Goal: Task Accomplishment & Management: Complete application form

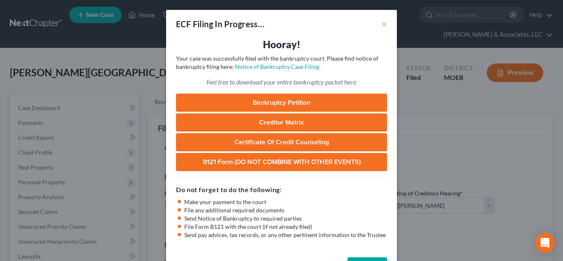
select select "2"
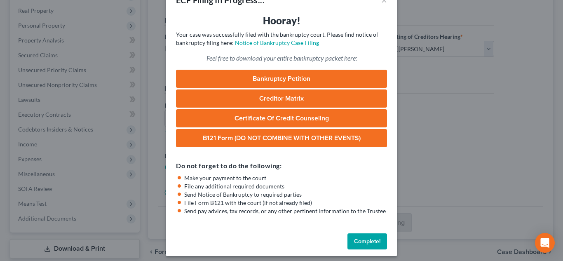
scroll to position [29, 0]
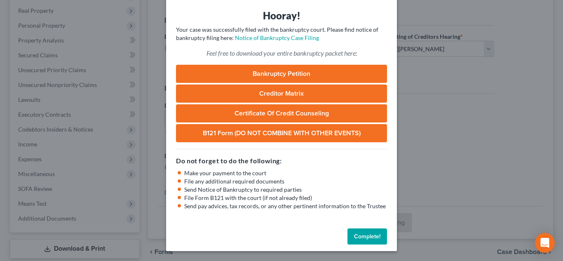
click at [368, 235] on button "Complete!" at bounding box center [367, 236] width 40 height 16
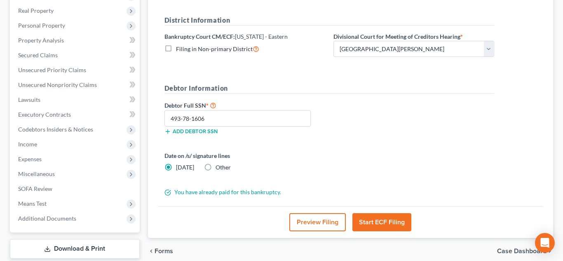
scroll to position [0, 0]
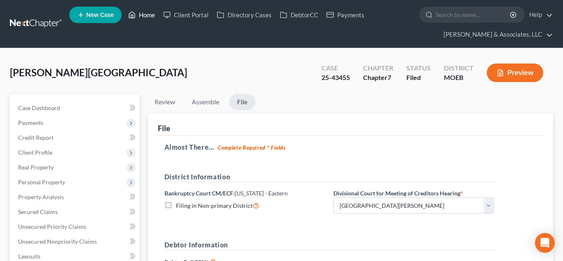
click at [145, 21] on link "Home" at bounding box center [141, 14] width 35 height 15
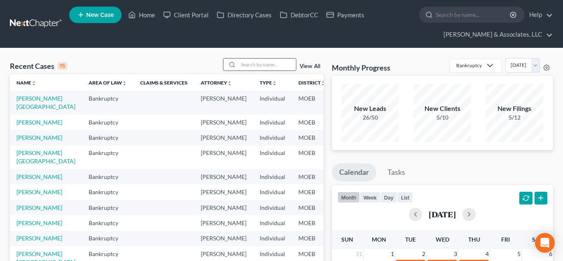
click at [247, 62] on input "search" at bounding box center [267, 64] width 58 height 12
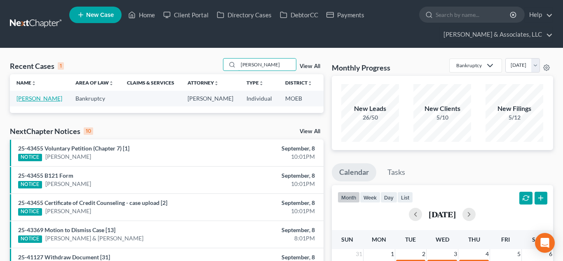
type input "[PERSON_NAME]"
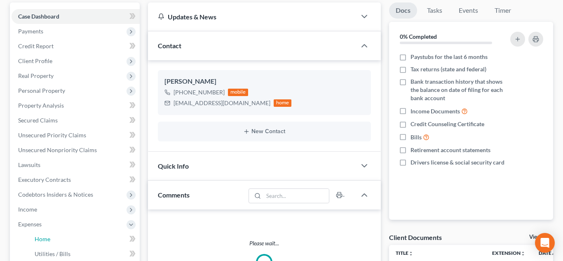
click at [46, 238] on span "Home" at bounding box center [43, 238] width 16 height 7
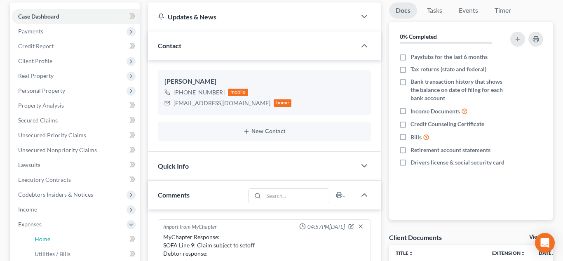
scroll to position [273, 0]
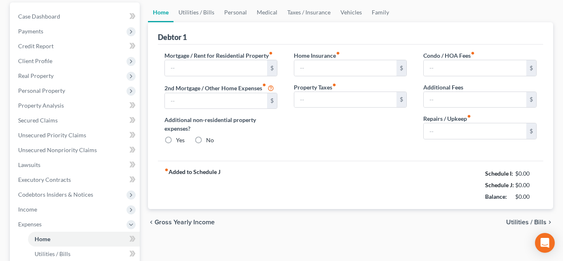
type input "700.00"
radio input "true"
type input "0.00"
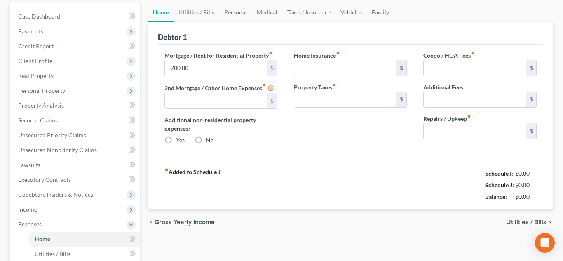
type input "0.00"
type input "40.00"
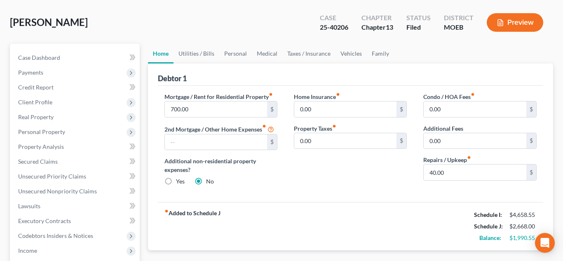
scroll to position [42, 0]
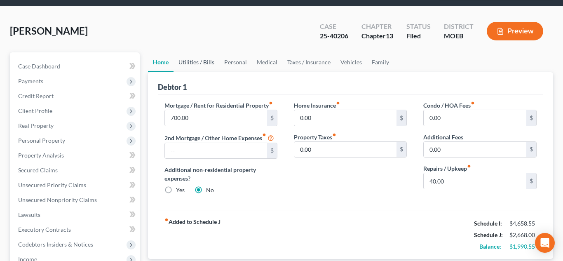
click at [190, 63] on link "Utilities / Bills" at bounding box center [196, 62] width 46 height 20
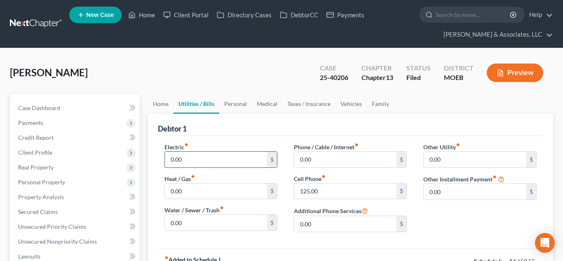
click at [205, 159] on input "0.00" at bounding box center [216, 160] width 103 height 16
type input "167.50"
type input "22.50"
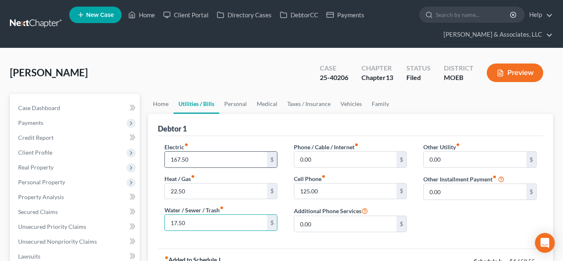
type input "17.50"
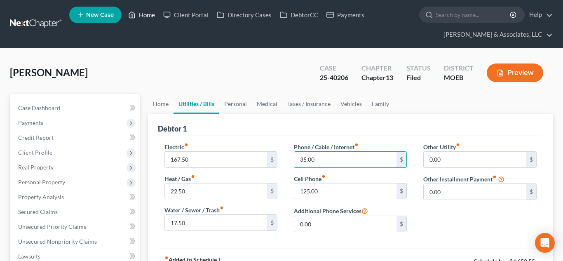
type input "35.00"
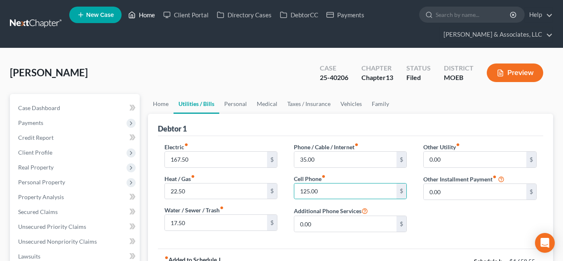
click at [149, 17] on link "Home" at bounding box center [141, 14] width 35 height 15
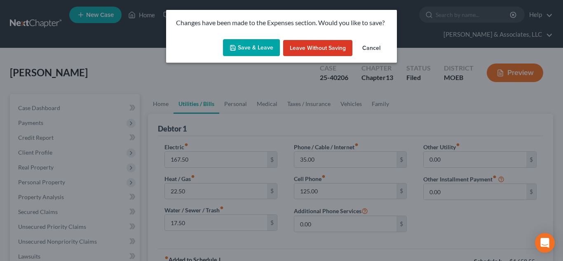
click at [248, 47] on button "Save & Leave" at bounding box center [251, 47] width 57 height 17
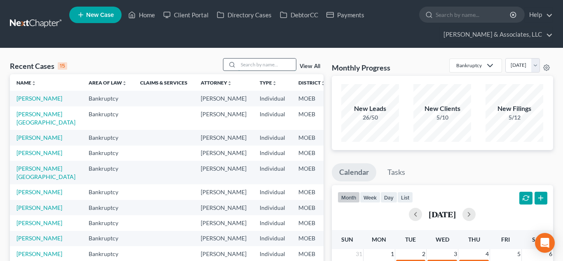
click at [255, 63] on input "search" at bounding box center [267, 64] width 58 height 12
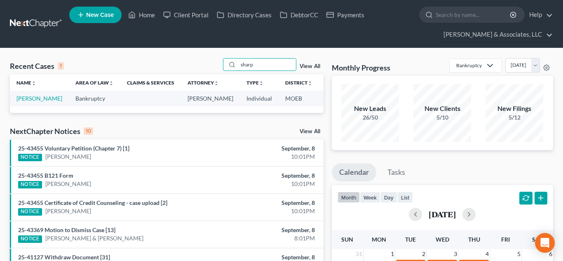
type input "sharp"
click at [23, 102] on td "[PERSON_NAME]" at bounding box center [39, 98] width 59 height 15
click at [23, 101] on link "[PERSON_NAME]" at bounding box center [39, 98] width 46 height 7
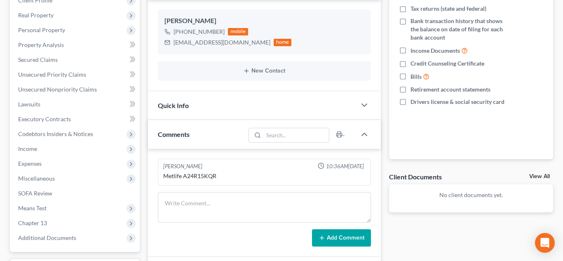
scroll to position [229, 0]
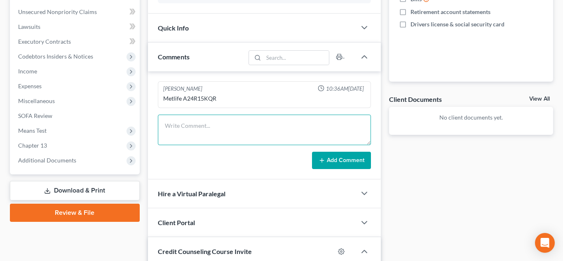
click at [188, 129] on textarea at bounding box center [264, 130] width 213 height 30
paste textarea "Capital One: $8312.90 Discover: $1934.00 [PERSON_NAME] Fargo: $1629.03 Synchron…"
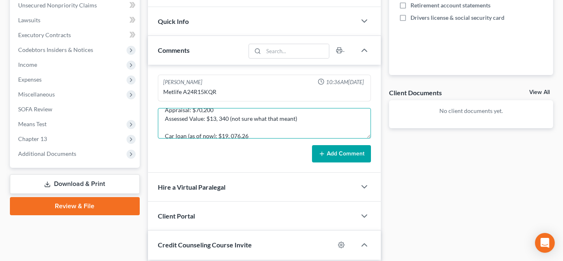
scroll to position [78, 0]
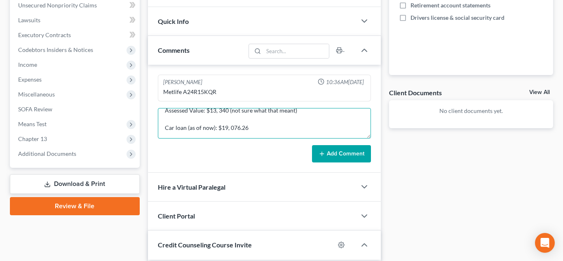
type textarea "Capital One: $8312.90 Discover: $1934.00 [PERSON_NAME] Fargo: $1629.03 Synchron…"
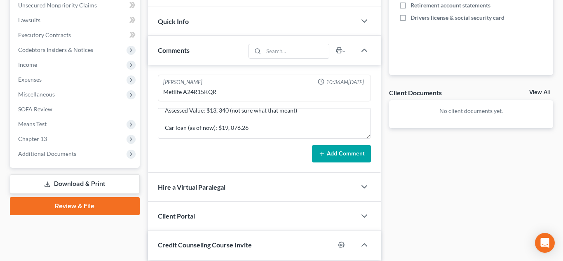
click at [324, 154] on icon at bounding box center [321, 153] width 7 height 7
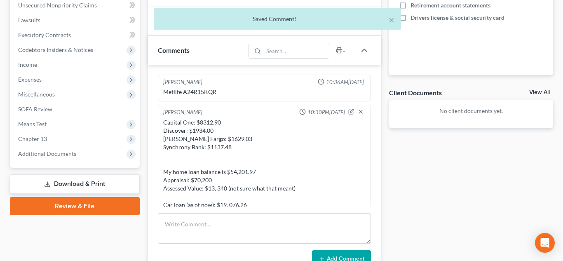
scroll to position [0, 0]
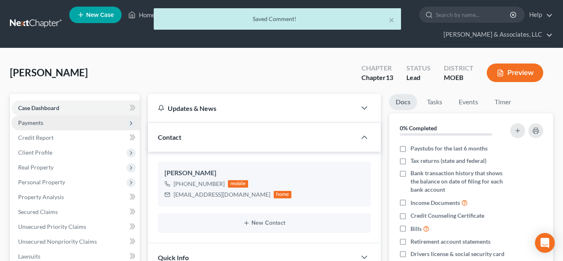
click at [51, 121] on span "Payments" at bounding box center [76, 122] width 128 height 15
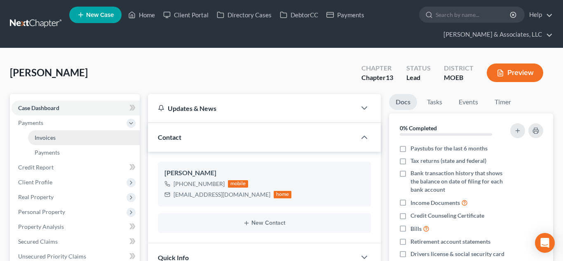
click at [61, 137] on link "Invoices" at bounding box center [84, 137] width 112 height 15
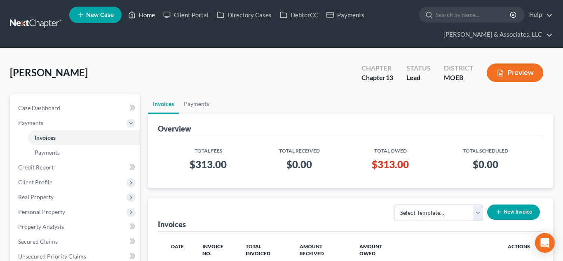
click at [142, 16] on link "Home" at bounding box center [141, 14] width 35 height 15
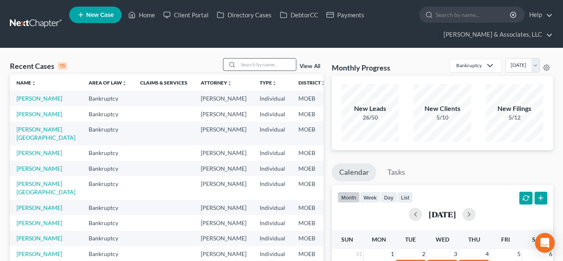
click at [259, 67] on input "search" at bounding box center [267, 64] width 58 height 12
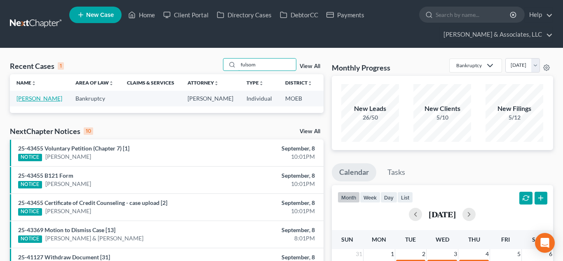
type input "fulsom"
click at [20, 100] on link "[PERSON_NAME]" at bounding box center [39, 98] width 46 height 7
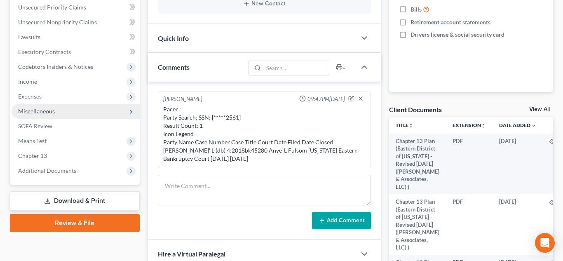
scroll to position [214, 0]
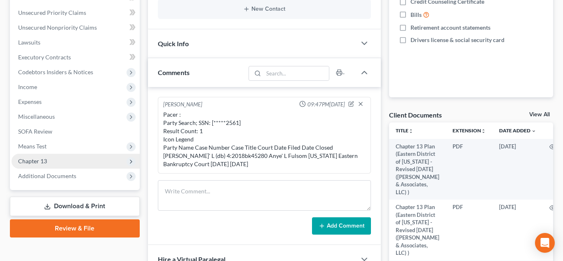
click at [45, 163] on span "Chapter 13" at bounding box center [32, 160] width 29 height 7
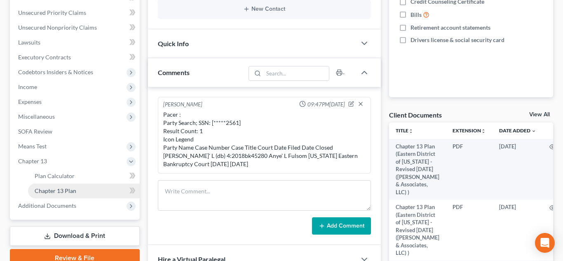
click at [56, 190] on span "Chapter 13 Plan" at bounding box center [56, 190] width 42 height 7
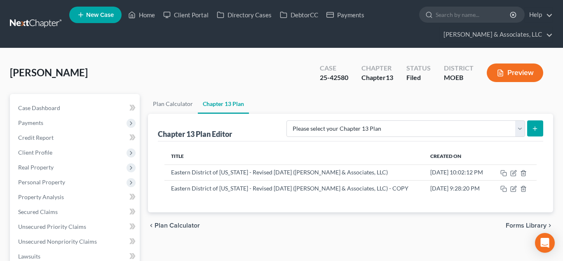
scroll to position [32, 0]
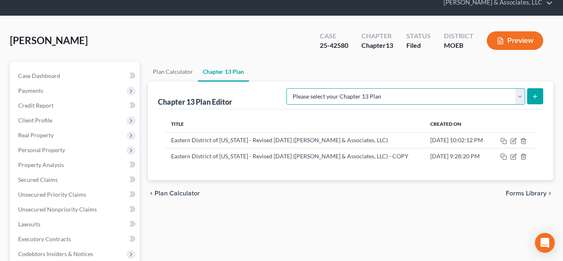
click at [519, 98] on select "Please select your Chapter 13 Plan Eastern District of [US_STATE] Eastern Distr…" at bounding box center [405, 96] width 238 height 16
select select "6"
click at [319, 88] on select "Please select your Chapter 13 Plan Eastern District of [US_STATE] Eastern Distr…" at bounding box center [405, 96] width 238 height 16
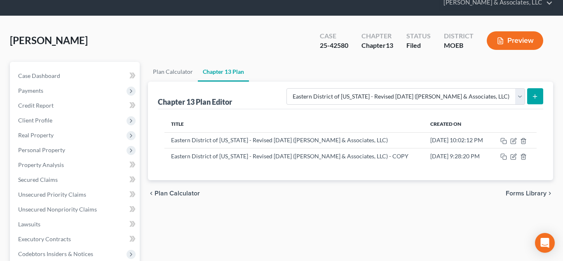
click at [536, 97] on icon "submit" at bounding box center [534, 96] width 7 height 7
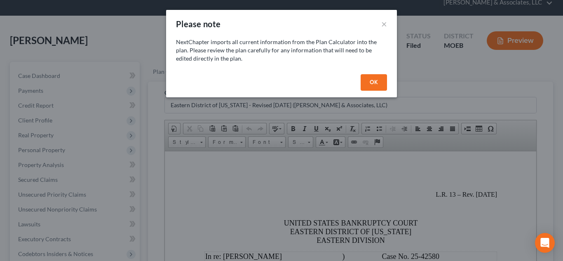
scroll to position [0, 0]
click at [373, 86] on button "OK" at bounding box center [373, 82] width 26 height 16
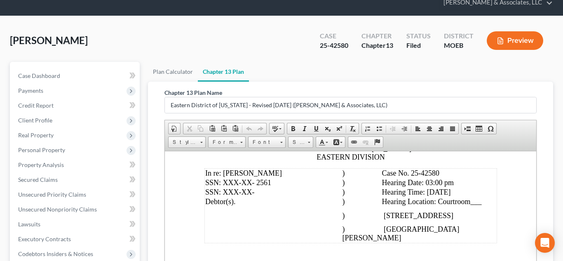
scroll to position [87, 0]
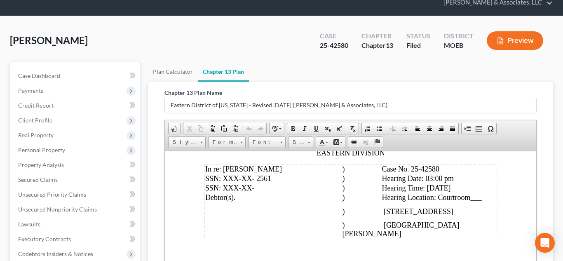
click at [362, 201] on span ") Hearing Location: Courtroom___" at bounding box center [411, 197] width 139 height 8
click at [371, 215] on td ") [STREET_ADDRESS]" at bounding box center [418, 211] width 154 height 18
click at [362, 201] on span ") Hearing Location: Courtroom___" at bounding box center [411, 197] width 139 height 8
click at [365, 201] on span ") Hearing Location: Courtroom___" at bounding box center [411, 197] width 139 height 8
click at [364, 201] on span ") Hearing Location: Courtroom___" at bounding box center [411, 197] width 139 height 8
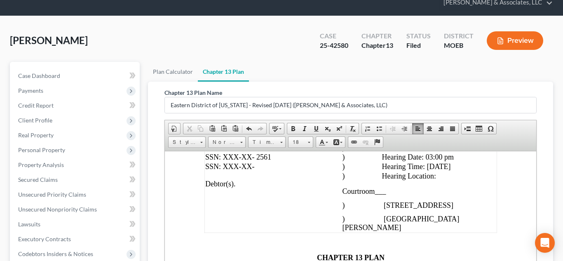
scroll to position [109, 0]
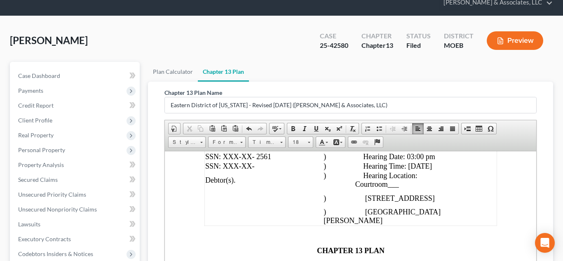
click at [407, 186] on td ") Hearing Location: Courtroom___" at bounding box center [408, 180] width 173 height 18
click at [357, 184] on span ") Hearing Location: Courtroom 7 South" at bounding box center [406, 179] width 173 height 17
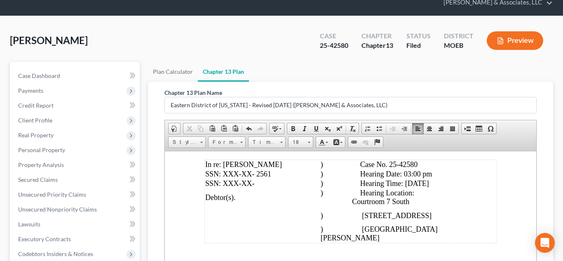
scroll to position [91, 0]
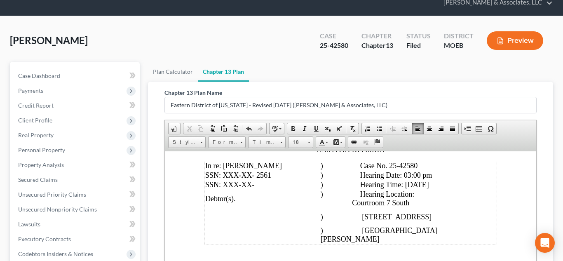
click at [421, 176] on span ") Hearing Date: 03:00 pm" at bounding box center [375, 175] width 111 height 8
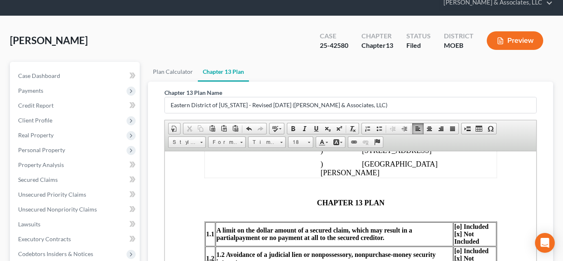
scroll to position [158, 0]
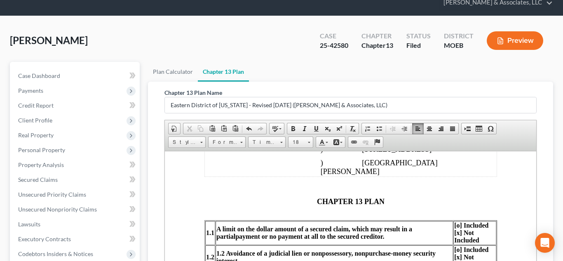
click at [316, 197] on span "CHAPTER 13 PLAN" at bounding box center [350, 201] width 68 height 8
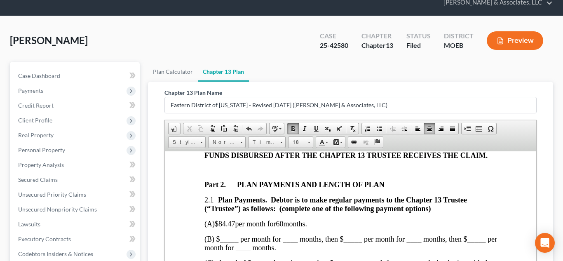
scroll to position [457, 0]
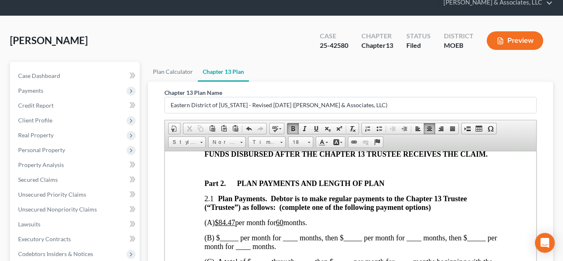
click at [239, 224] on span "(A) $84.47 per month for 60 months." at bounding box center [255, 222] width 103 height 8
click at [296, 226] on span "(A) $180.00 per month for 60 months." at bounding box center [257, 222] width 106 height 8
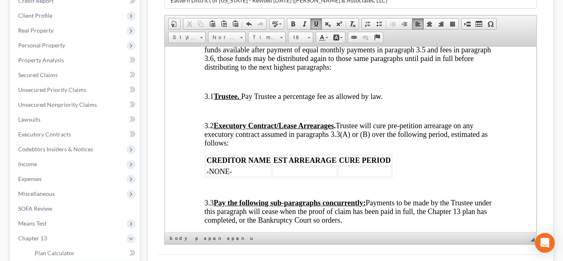
scroll to position [764, 0]
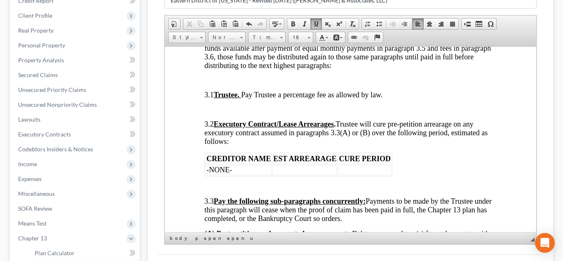
click at [351, 175] on td at bounding box center [364, 169] width 54 height 10
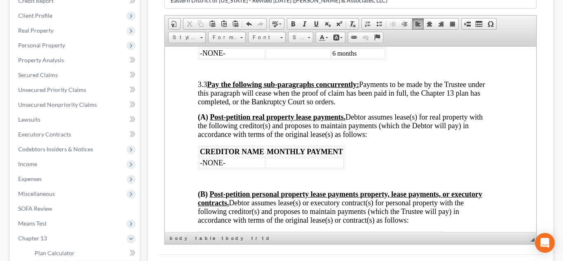
scroll to position [877, 7]
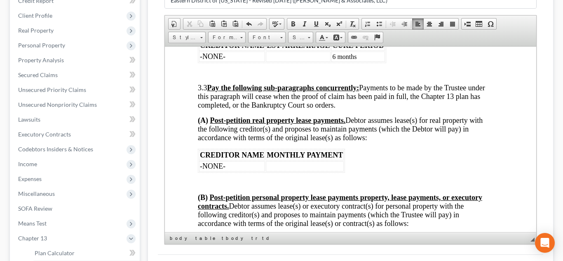
click at [254, 171] on td "-NONE-" at bounding box center [232, 166] width 66 height 10
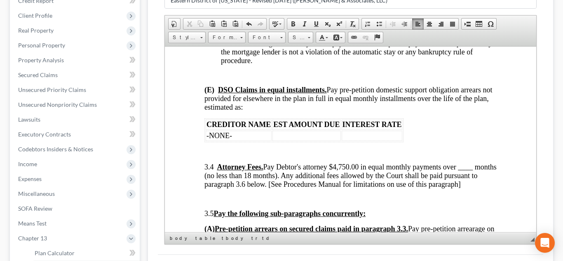
scroll to position [1362, 0]
click at [377, 171] on span "3.4 Attorney Fees. Pay Debtor's attorney $4,750.00 in equal monthly payments ov…" at bounding box center [350, 175] width 292 height 26
click at [234, 181] on span "3.4 Attorney Fees. Pay Debtor's attorney $1,350.00 in equal monthly payments ov…" at bounding box center [349, 175] width 290 height 26
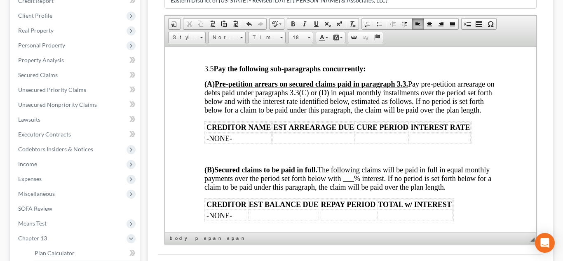
scroll to position [1517, 0]
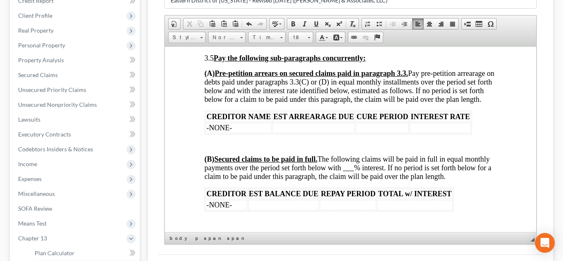
click at [371, 133] on td at bounding box center [382, 127] width 54 height 10
click at [376, 180] on span "(B) Secured claims to be paid in full. The following claims will be paid in ful…" at bounding box center [347, 167] width 287 height 26
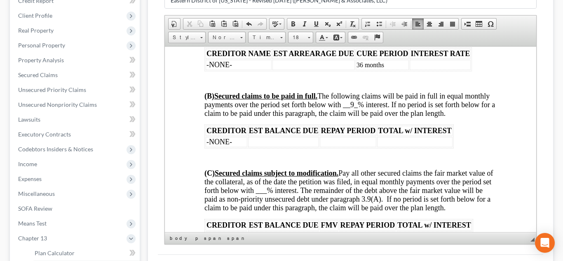
scroll to position [1582, 0]
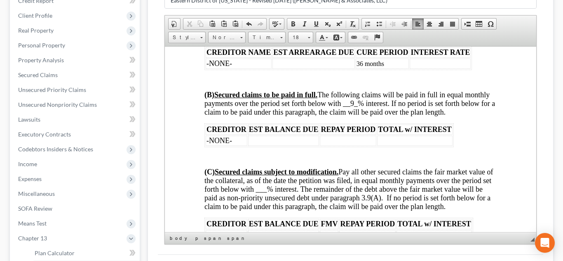
click at [336, 145] on td at bounding box center [347, 140] width 56 height 10
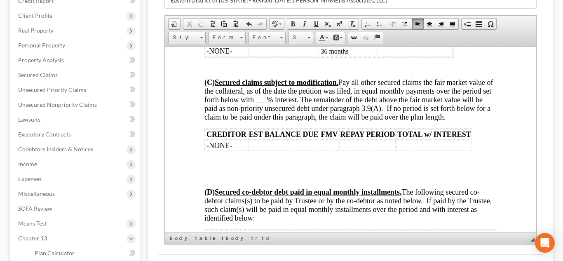
scroll to position [1672, 0]
click at [350, 150] on td at bounding box center [367, 144] width 56 height 10
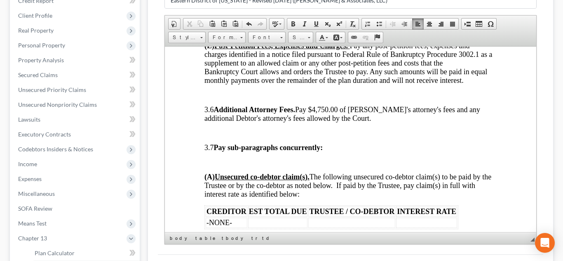
scroll to position [1913, 0]
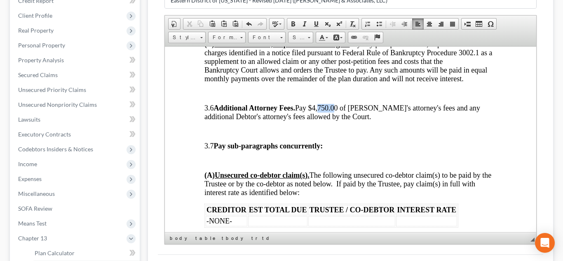
drag, startPoint x: 334, startPoint y: 134, endPoint x: 351, endPoint y: 133, distance: 17.7
click at [351, 120] on span "3.6 Additional Attorney Fees. Pay $4,750.00 of [PERSON_NAME]'s attorney's fees …" at bounding box center [342, 111] width 276 height 17
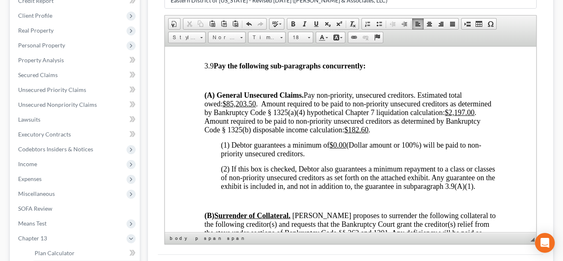
scroll to position [2268, 0]
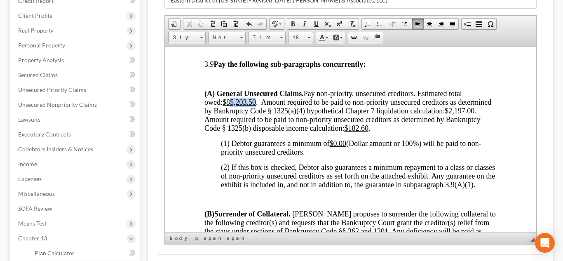
drag, startPoint x: 231, startPoint y: 133, endPoint x: 258, endPoint y: 134, distance: 27.2
click at [258, 132] on span "(A) General Unsecured Claims. Pay non-priority, unsecured creditors. Estimated …" at bounding box center [347, 110] width 287 height 43
drag, startPoint x: 451, startPoint y: 145, endPoint x: 468, endPoint y: 143, distance: 17.0
click at [468, 115] on u "$2,197.00" at bounding box center [459, 110] width 30 height 8
drag, startPoint x: 351, startPoint y: 160, endPoint x: 369, endPoint y: 161, distance: 17.7
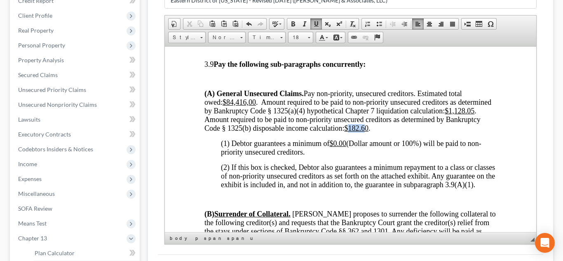
click at [368, 132] on u "$182.60" at bounding box center [356, 128] width 24 height 8
click at [335, 147] on u "$0.00" at bounding box center [337, 143] width 17 height 8
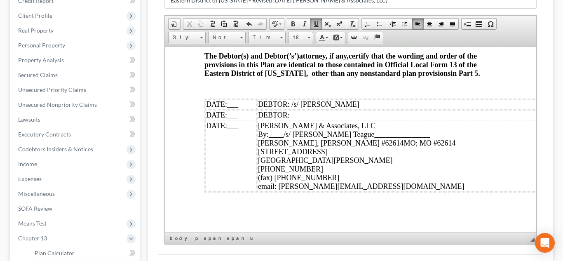
scroll to position [3132, 0]
click at [231, 108] on span "___" at bounding box center [232, 104] width 11 height 8
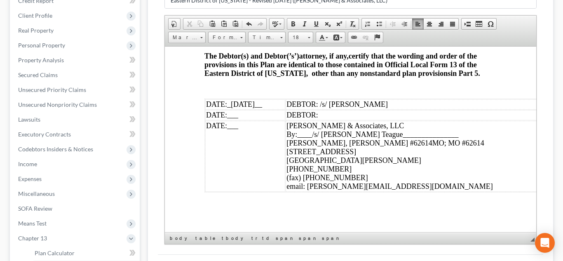
click at [233, 129] on span "___" at bounding box center [232, 125] width 11 height 8
click at [242, 129] on span "_[DATE]__" at bounding box center [244, 125] width 35 height 8
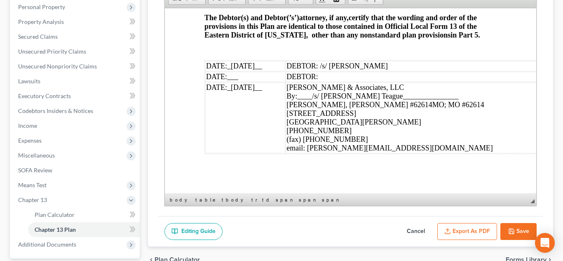
scroll to position [181, 0]
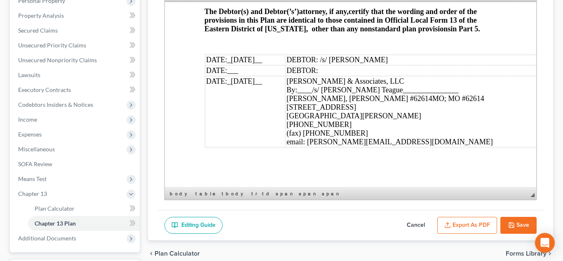
click at [517, 225] on button "Save" at bounding box center [518, 225] width 36 height 17
select select "6"
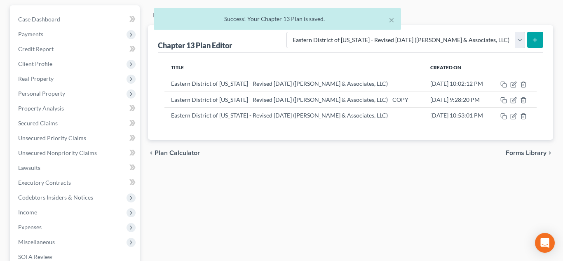
scroll to position [86, 0]
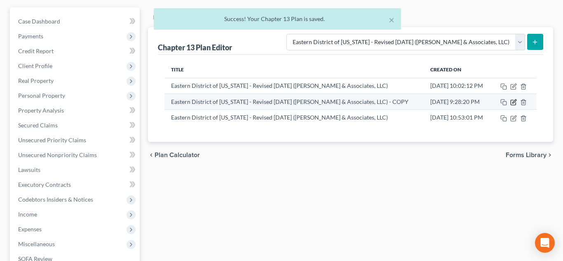
click at [512, 103] on icon "button" at bounding box center [513, 102] width 7 height 7
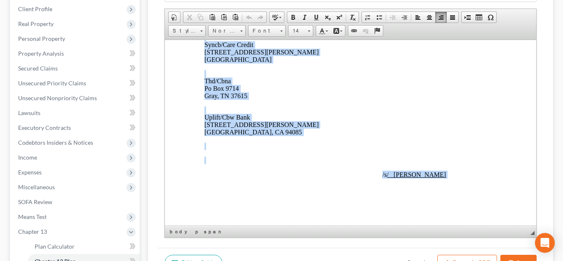
scroll to position [3730, 0]
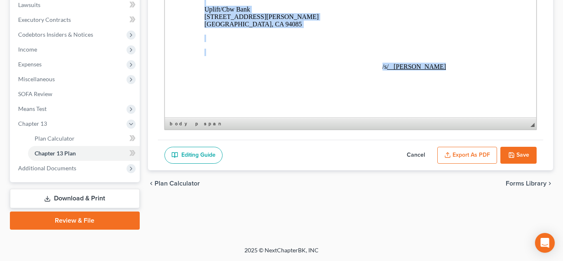
drag, startPoint x: 318, startPoint y: 5, endPoint x: 454, endPoint y: 66, distance: 149.0
copy body "Loremipsumd si Ametcon A. E seddoei temp i utla etd magnaal enim ad min veniamq…"
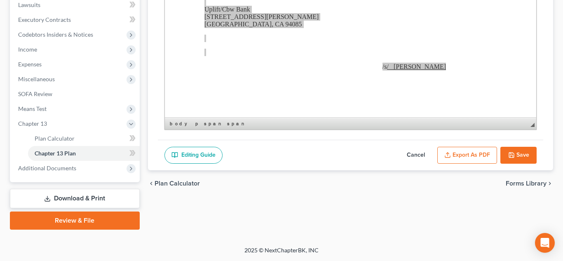
click at [512, 152] on icon "button" at bounding box center [511, 154] width 5 height 5
select select "6"
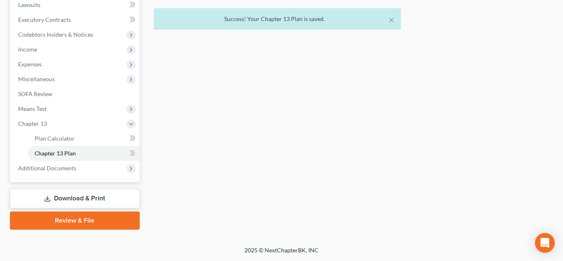
scroll to position [82, 0]
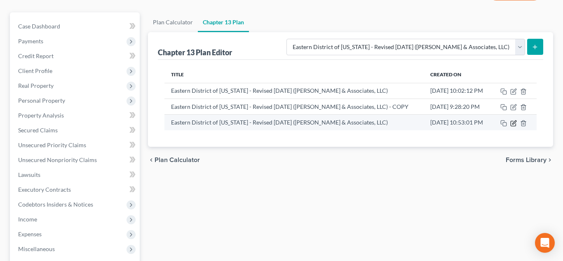
click at [513, 126] on icon "button" at bounding box center [512, 123] width 5 height 5
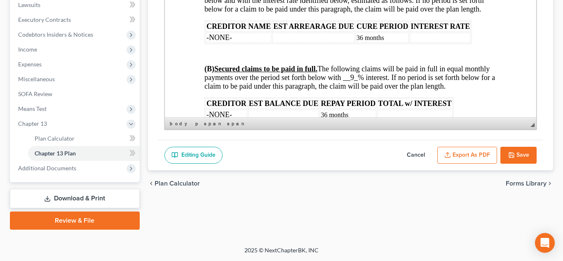
scroll to position [3181, 0]
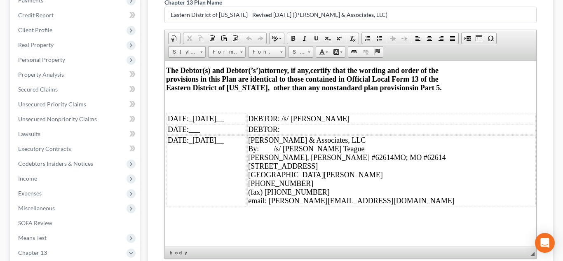
scroll to position [149, 0]
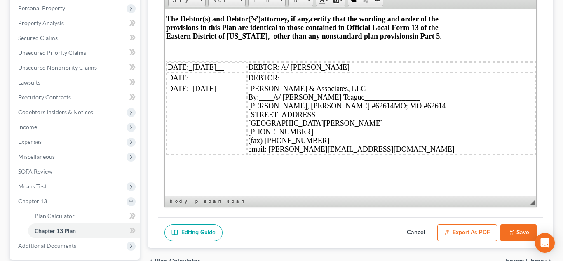
scroll to position [168, 0]
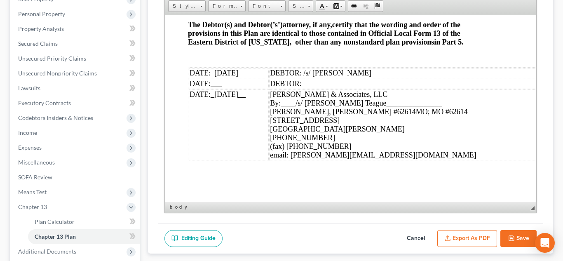
scroll to position [3181, 17]
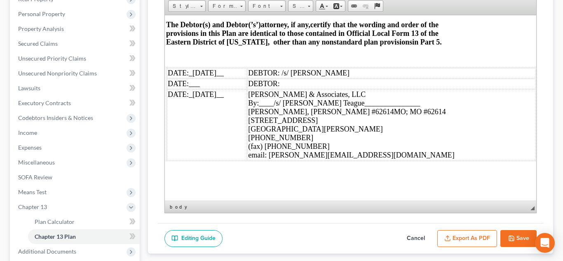
paste body
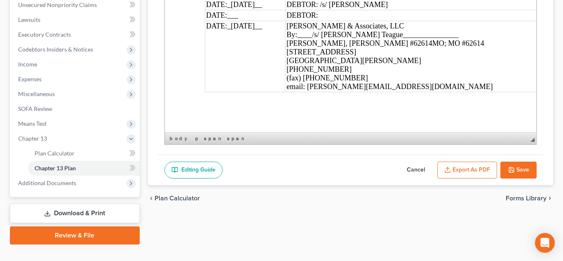
scroll to position [3720, 0]
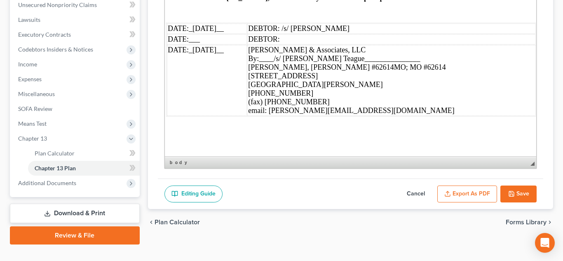
scroll to position [3721, 38]
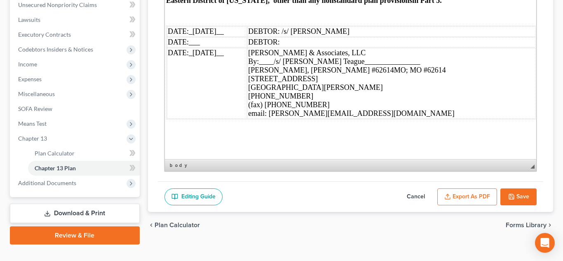
drag, startPoint x: 533, startPoint y: 140, endPoint x: 545, endPoint y: 170, distance: 31.9
click at [545, 170] on div "Chapter 13 Plan Name Eastern District of [US_STATE] - Revised [DATE] ([PERSON_N…" at bounding box center [350, 44] width 405 height 334
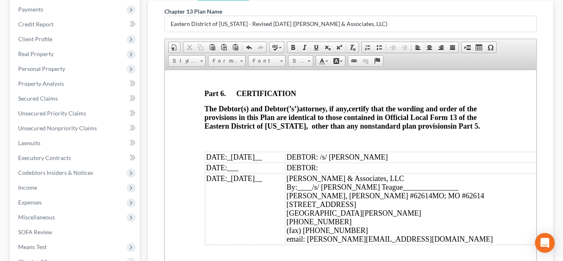
scroll to position [3718, 38]
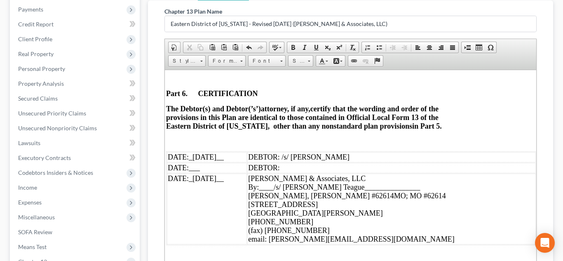
click at [536, 196] on div "Rich Text Editor, document-ckeditor Editor toolbars Document Document Propertie…" at bounding box center [350, 168] width 372 height 258
click at [530, 233] on div "(fax) [PHONE_NUMBER]" at bounding box center [391, 230] width 287 height 9
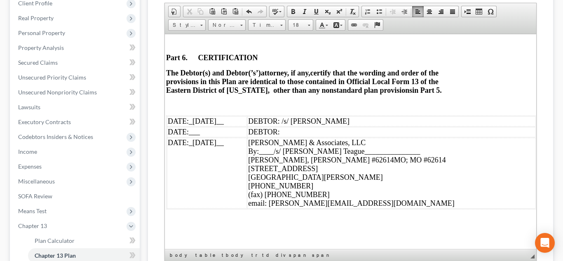
scroll to position [152, 0]
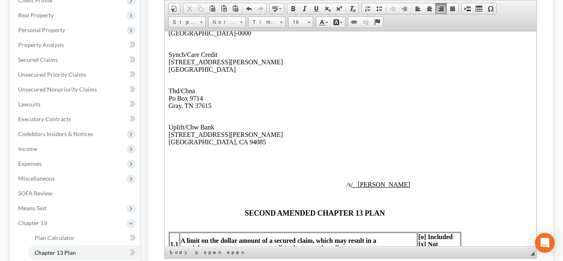
scroll to position [552, 36]
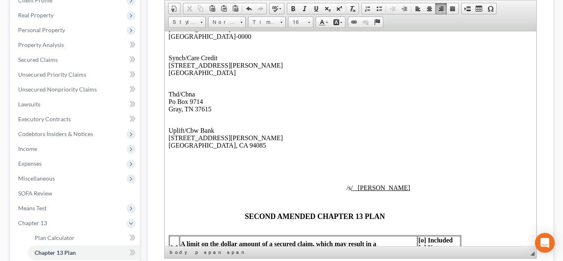
click at [229, 163] on p at bounding box center [314, 158] width 292 height 7
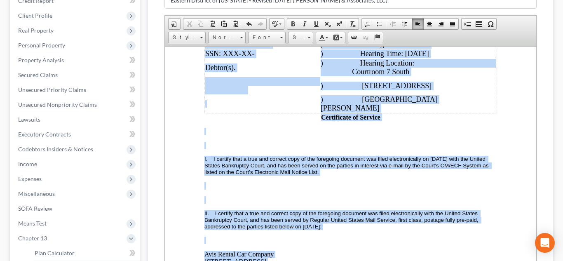
scroll to position [99, 0]
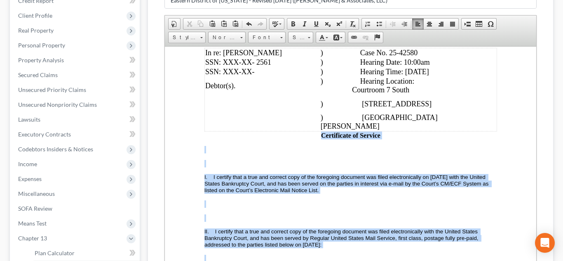
drag, startPoint x: 393, startPoint y: 243, endPoint x: 219, endPoint y: 130, distance: 207.6
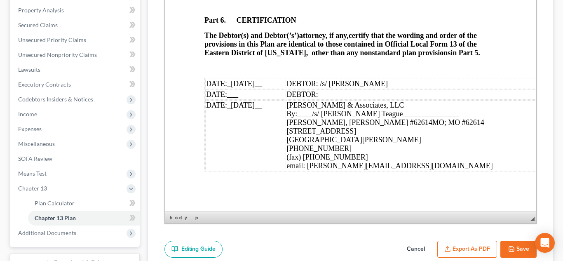
scroll to position [198, 0]
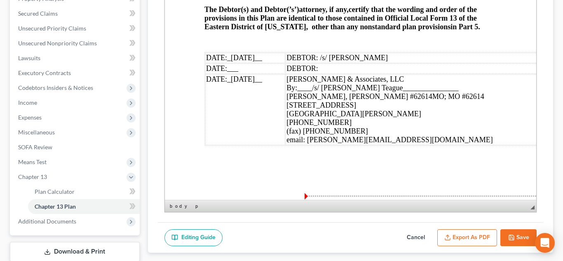
click at [433, 144] on div "email: [PERSON_NAME][EMAIL_ADDRESS][DOMAIN_NAME]" at bounding box center [429, 140] width 287 height 9
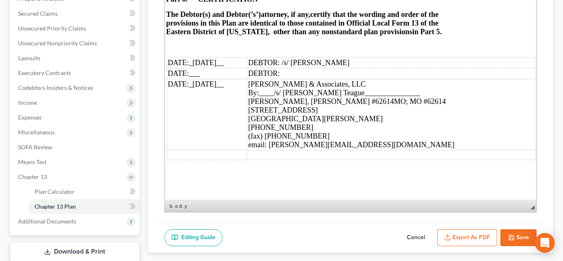
click at [497, 159] on td at bounding box center [391, 154] width 288 height 9
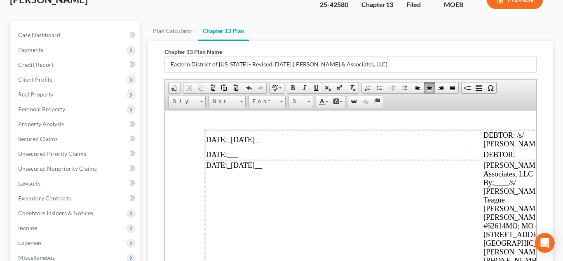
scroll to position [43, 0]
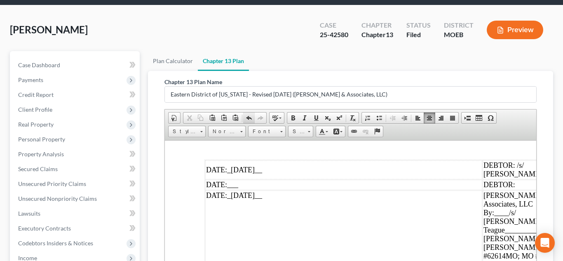
click at [245, 117] on span at bounding box center [248, 118] width 7 height 7
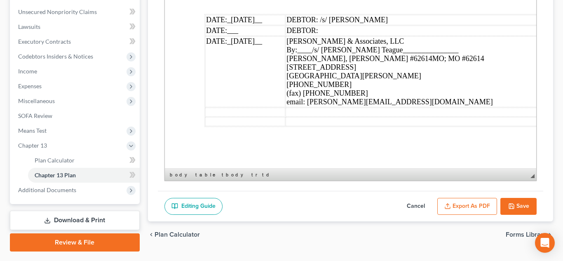
scroll to position [3166, 38]
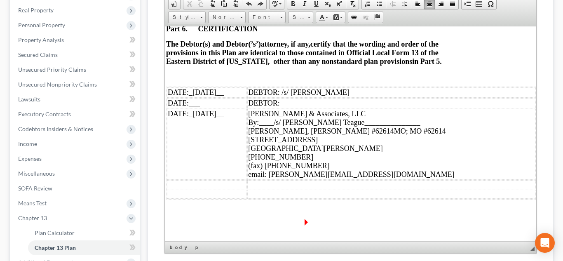
scroll to position [159, 0]
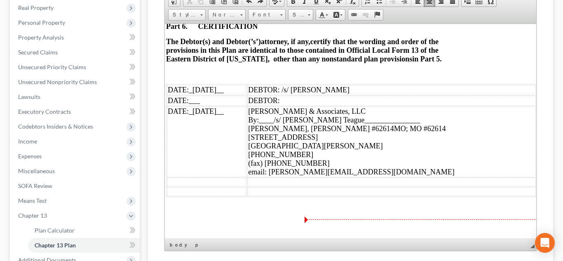
click at [472, 194] on td at bounding box center [391, 191] width 288 height 9
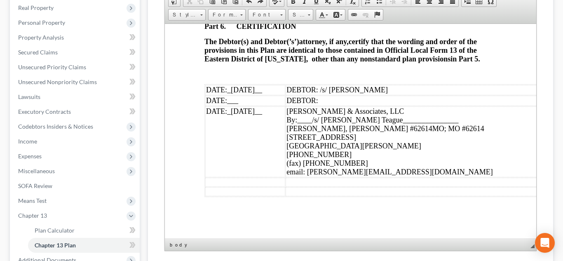
scroll to position [3166, 38]
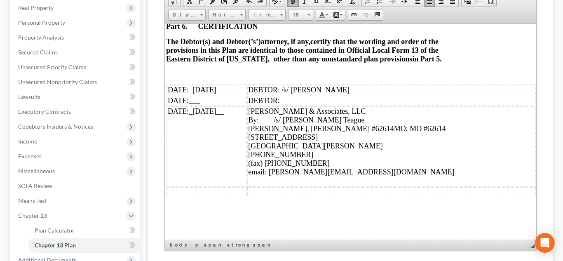
scroll to position [0, 38]
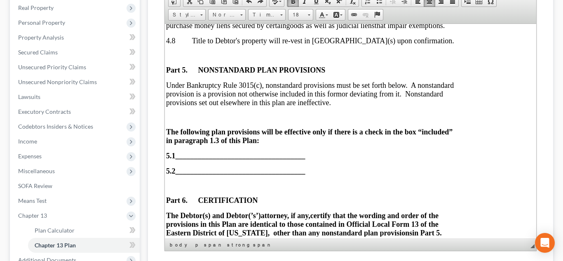
scroll to position [3166, 38]
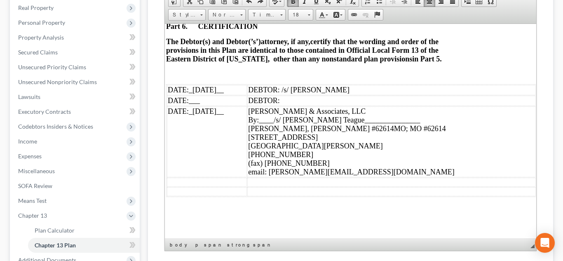
click at [373, 187] on td at bounding box center [391, 191] width 288 height 9
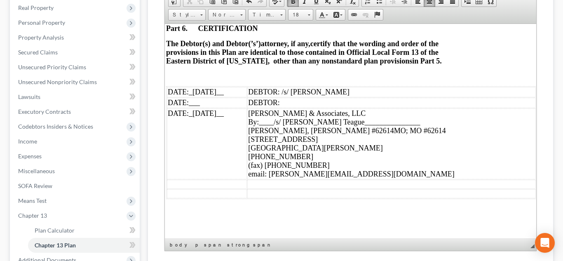
click at [247, 3] on span at bounding box center [248, 1] width 7 height 7
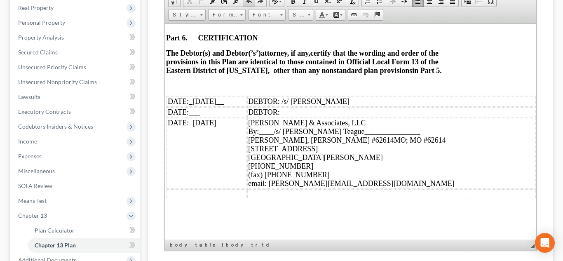
scroll to position [3155, 38]
click at [248, 3] on span at bounding box center [248, 1] width 7 height 7
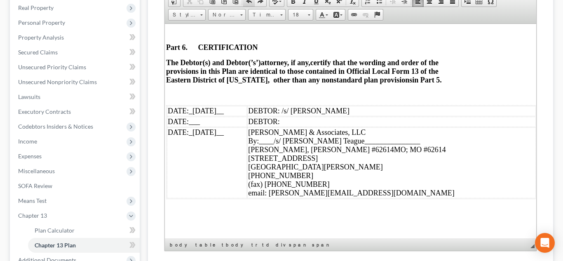
scroll to position [3145, 38]
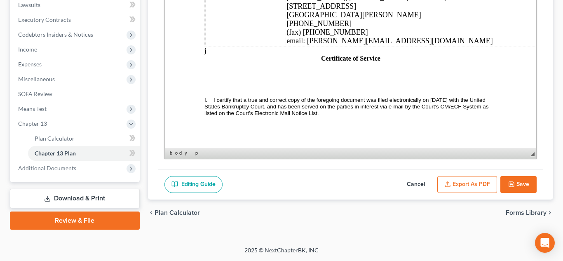
scroll to position [2, 0]
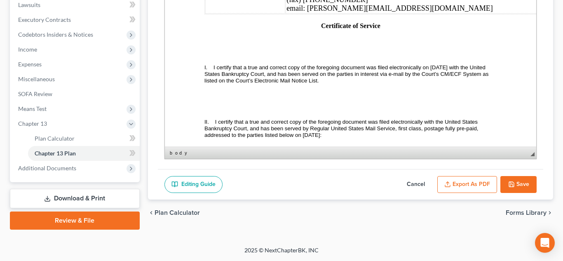
scroll to position [3177, 0]
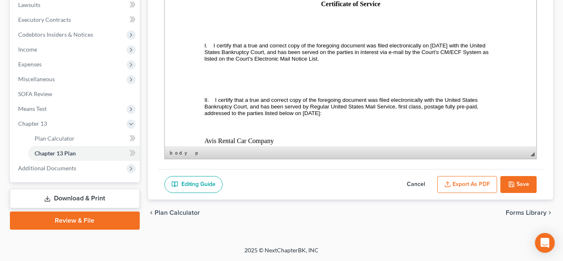
scroll to position [3232, 0]
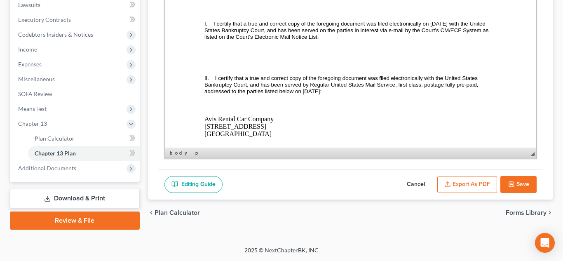
click at [427, 40] on span "I certify that a true and correct copy of the foregoing document was filed elec…" at bounding box center [346, 30] width 285 height 19
copy span "[DATE]"
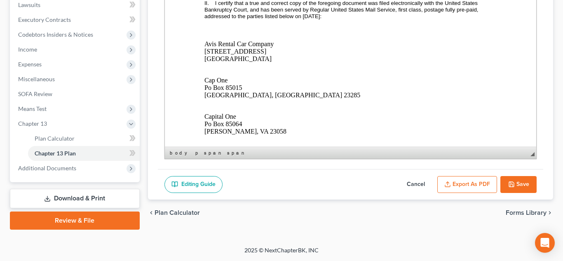
click at [298, 19] on span "I certify that a true and correct copy of the foregoing document was filed elec…" at bounding box center [341, 9] width 275 height 19
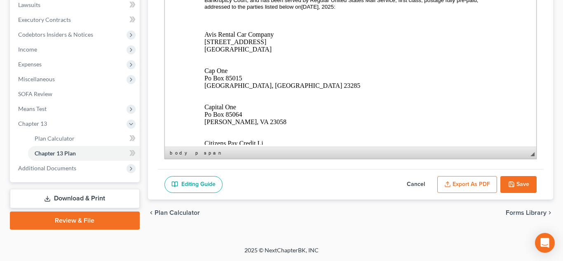
click at [460, 187] on button "Export as PDF" at bounding box center [467, 184] width 60 height 17
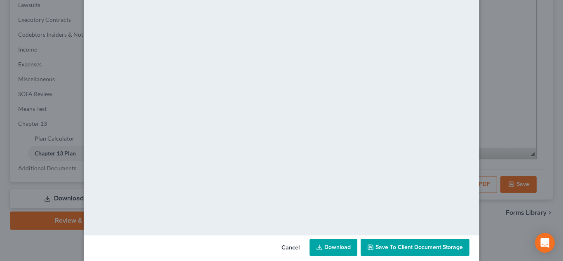
scroll to position [0, 0]
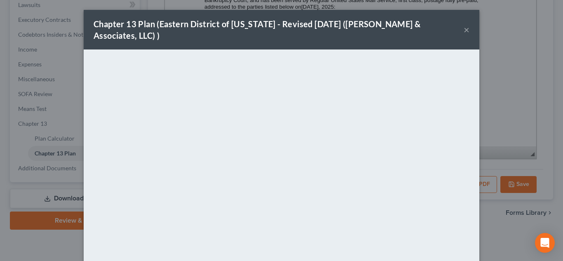
click at [464, 25] on button "×" at bounding box center [466, 30] width 6 height 10
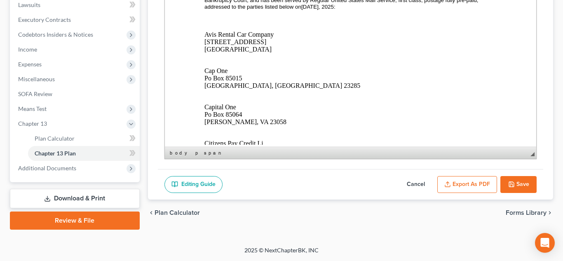
click at [515, 180] on button "Save" at bounding box center [518, 184] width 36 height 17
select select "6"
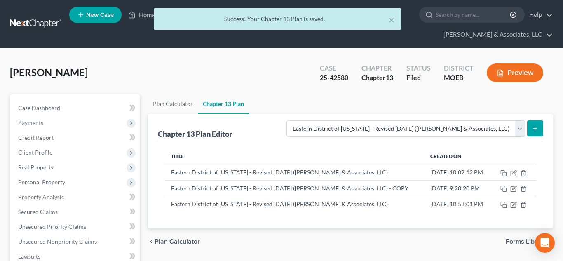
click at [142, 19] on div "× Success! Your Chapter 13 Plan is saved." at bounding box center [277, 21] width 563 height 26
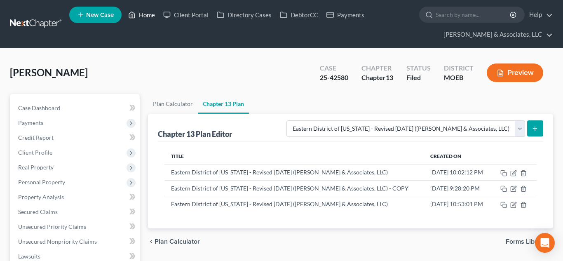
click at [150, 16] on link "Home" at bounding box center [141, 14] width 35 height 15
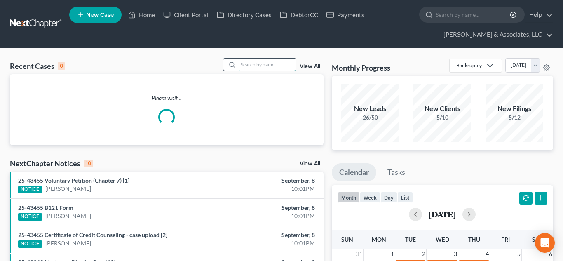
click at [252, 64] on input "search" at bounding box center [267, 64] width 58 height 12
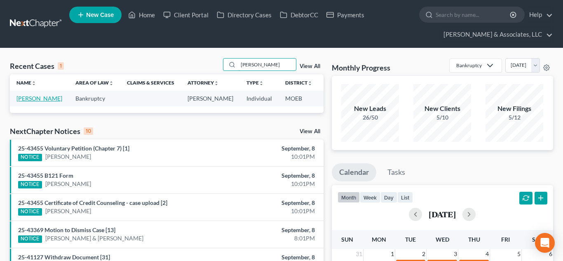
type input "[PERSON_NAME]"
click at [26, 101] on link "[PERSON_NAME]" at bounding box center [39, 98] width 46 height 7
select select "6"
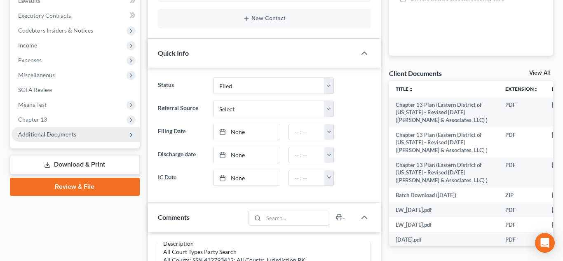
scroll to position [264, 0]
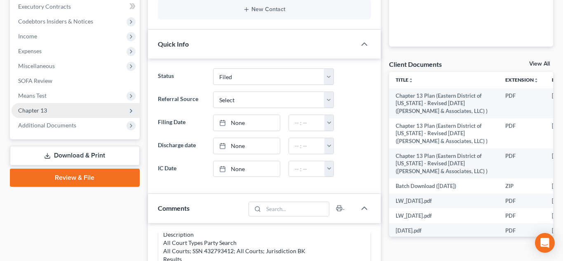
click at [54, 114] on span "Chapter 13" at bounding box center [76, 110] width 128 height 15
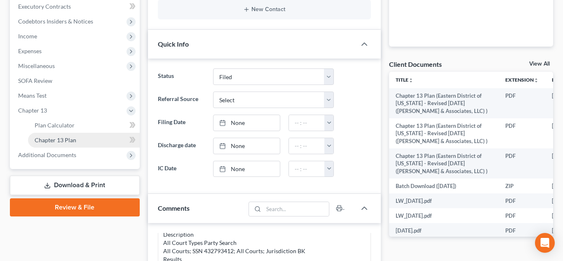
click at [71, 140] on span "Chapter 13 Plan" at bounding box center [56, 139] width 42 height 7
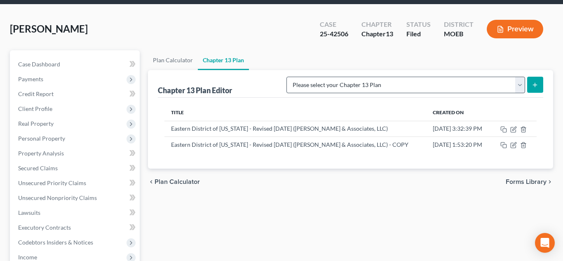
scroll to position [44, 0]
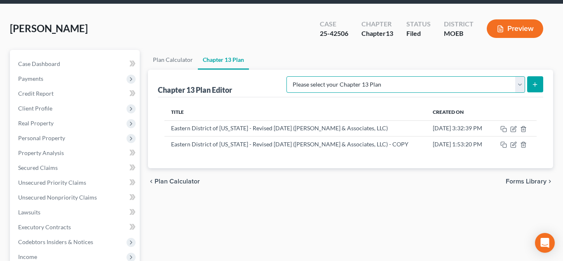
click at [520, 85] on select "Please select your Chapter 13 Plan Eastern District of [US_STATE] Eastern Distr…" at bounding box center [405, 84] width 238 height 16
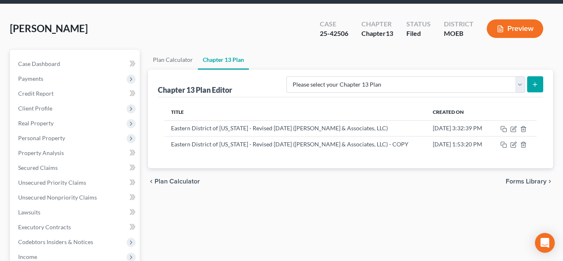
click at [436, 208] on div "Plan Calculator Chapter 13 Plan Chapter 13 Plan Editor Please select your Chapt…" at bounding box center [351, 243] width 414 height 387
click at [512, 143] on icon "button" at bounding box center [513, 144] width 7 height 7
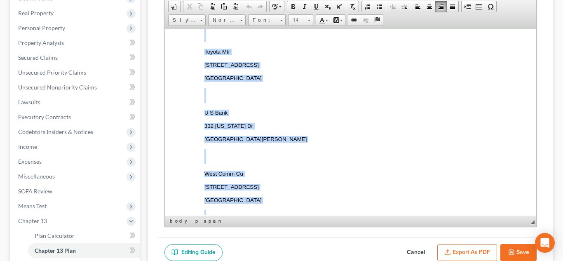
scroll to position [3882, 0]
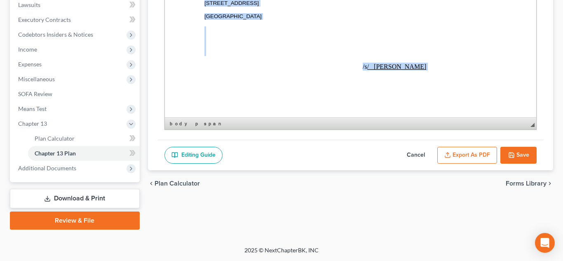
drag, startPoint x: 306, startPoint y: 52, endPoint x: 447, endPoint y: 100, distance: 149.3
copy body "Loremipsumd si Ametcon A. E seddoei temp i utla etd magnaal enim ad min veniamq…"
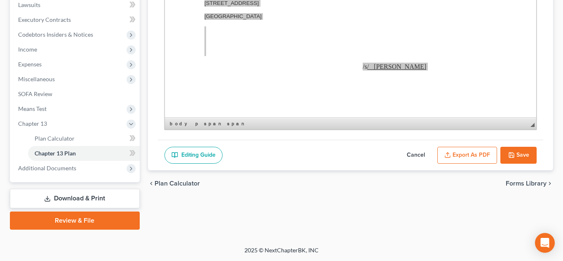
click at [511, 155] on polyline "button" at bounding box center [510, 156] width 3 height 2
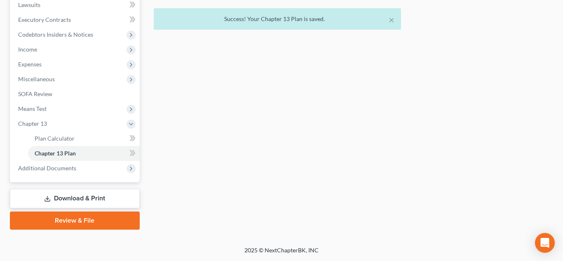
scroll to position [0, 0]
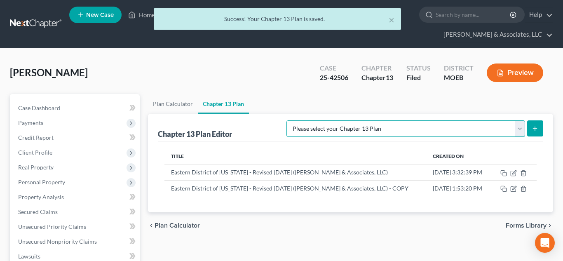
click at [404, 131] on select "Please select your Chapter 13 Plan Eastern District of [US_STATE] Eastern Distr…" at bounding box center [405, 128] width 238 height 16
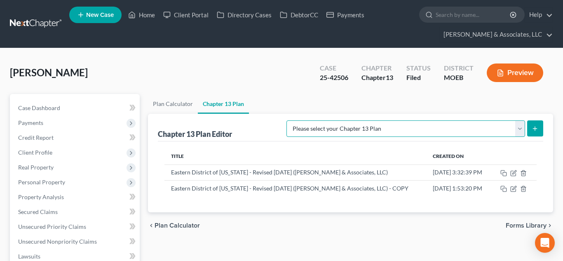
select select "6"
click at [319, 120] on select "Please select your Chapter 13 Plan Eastern District of [US_STATE] Eastern Distr…" at bounding box center [405, 128] width 238 height 16
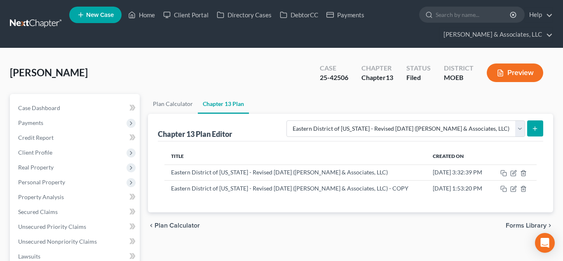
click at [535, 127] on icon "submit" at bounding box center [534, 128] width 7 height 7
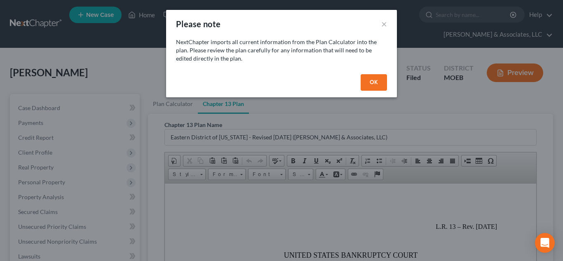
click at [366, 81] on button "OK" at bounding box center [373, 82] width 26 height 16
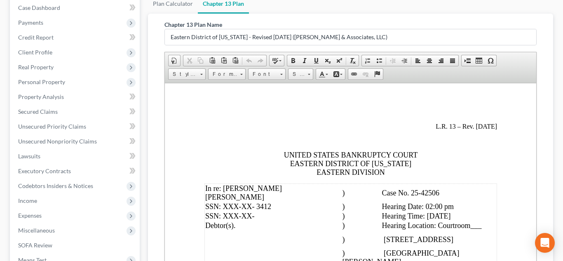
scroll to position [118, 0]
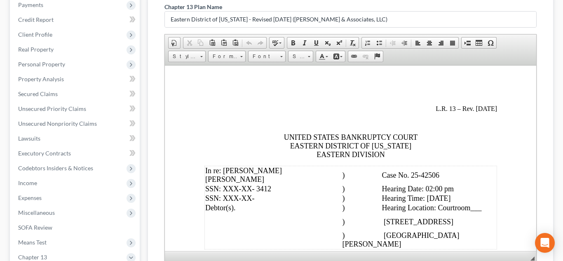
click at [453, 184] on span ") Hearing Date: 02:00 pm" at bounding box center [397, 188] width 111 height 8
drag, startPoint x: 452, startPoint y: 192, endPoint x: 467, endPoint y: 192, distance: 14.8
click at [450, 194] on span ") Hearing Time: [DATE]" at bounding box center [396, 198] width 108 height 8
click at [406, 210] on td ") Hearing Location: Courtroom___" at bounding box center [418, 207] width 154 height 9
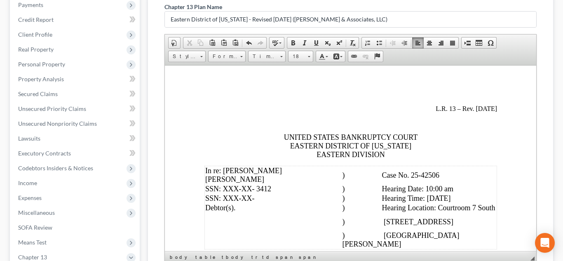
click at [355, 209] on span ") Hearing Location: Courtroom 7 South" at bounding box center [418, 207] width 153 height 8
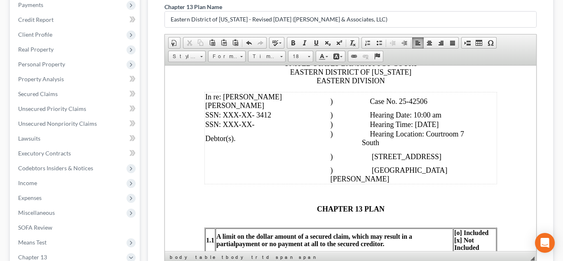
scroll to position [75, 0]
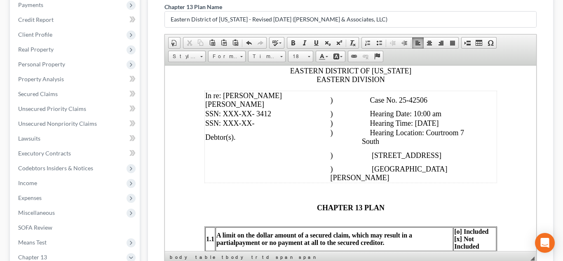
click at [319, 203] on span "CHAPTER 13 PLAN" at bounding box center [350, 207] width 68 height 8
click at [316, 203] on span "CHAPTER 13 PLAN" at bounding box center [350, 207] width 68 height 8
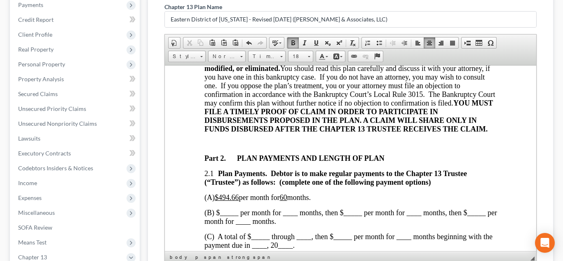
scroll to position [407, 0]
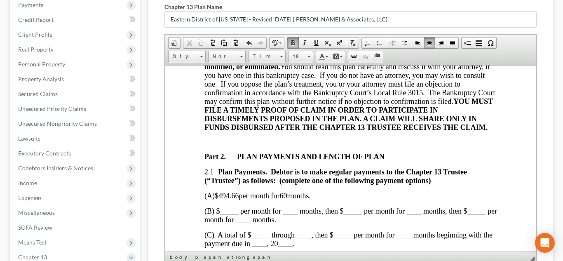
click at [243, 191] on span "(A) $494.66 per month for 60 months." at bounding box center [257, 195] width 106 height 8
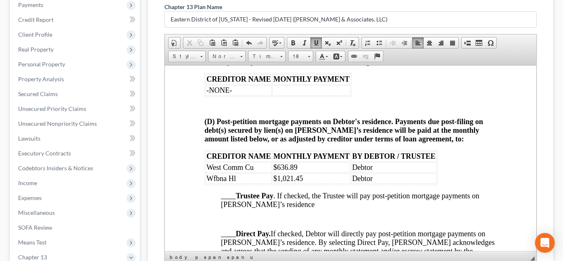
scroll to position [1199, 0]
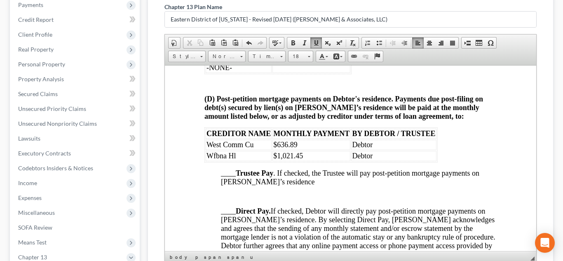
click at [227, 212] on span "____ Direct Pay. If checked, Debtor will directly pay post-petition mortgage pa…" at bounding box center [357, 236] width 274 height 60
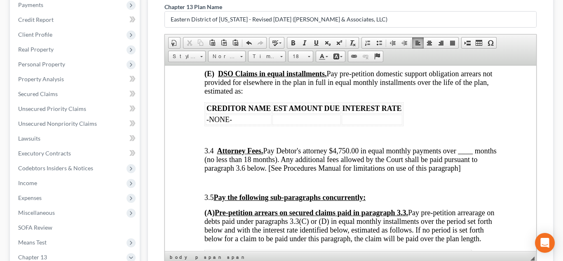
scroll to position [1419, 0]
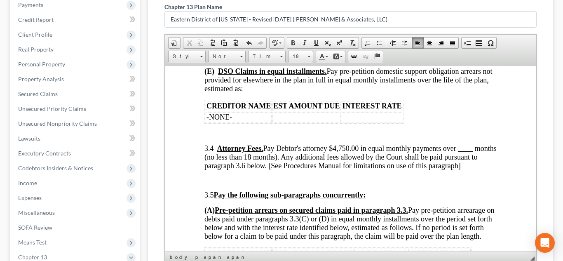
click at [350, 144] on span "3.4 Attorney Fees. Pay Debtor's attorney $4,750.00 in equal monthly payments ov…" at bounding box center [350, 157] width 292 height 26
click at [224, 156] on span "3.4 Attorney Fees. Pay Debtor's attorney $1,350.00 in equal monthly payments ov…" at bounding box center [350, 157] width 292 height 26
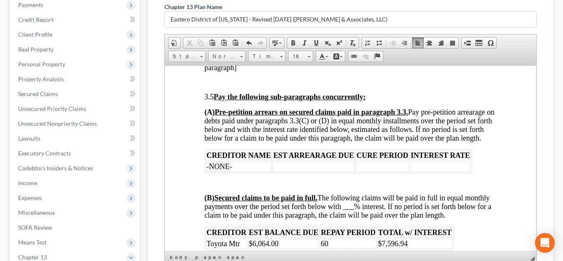
scroll to position [1528, 0]
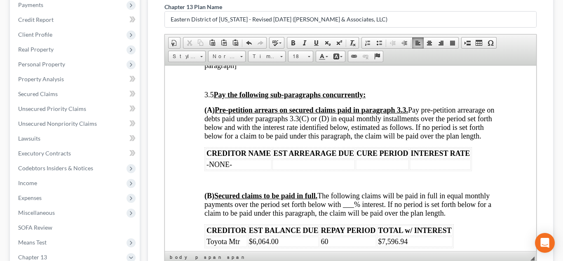
click at [378, 169] on td at bounding box center [382, 164] width 54 height 10
click at [376, 210] on span "(B) Secured claims to be paid in full. The following claims will be paid in ful…" at bounding box center [347, 204] width 287 height 26
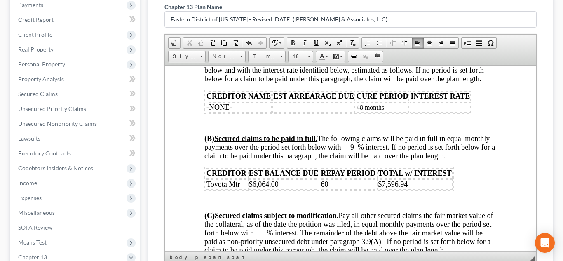
scroll to position [1588, 0]
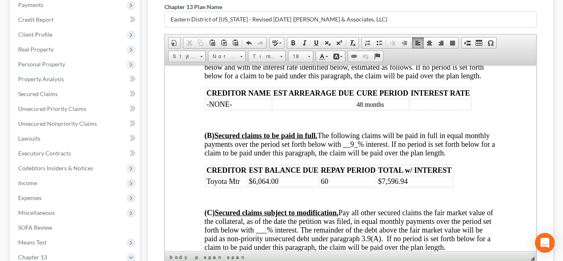
click at [346, 186] on td "60" at bounding box center [347, 181] width 56 height 10
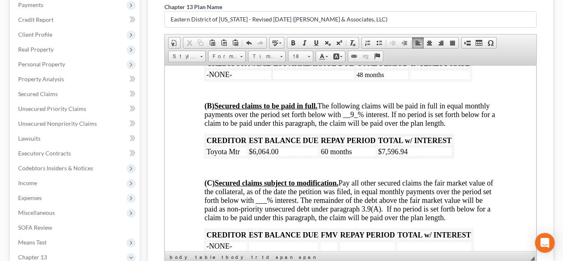
scroll to position [1619, 0]
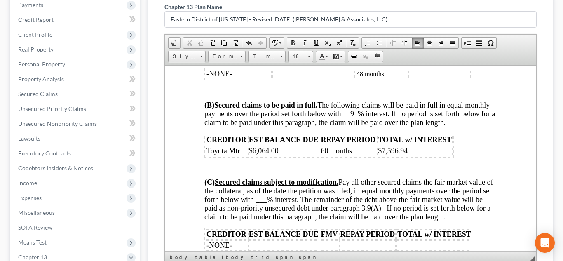
click at [271, 206] on span "(C) Secured claims subject to modification. Pay all other secured claims the fa…" at bounding box center [348, 199] width 289 height 43
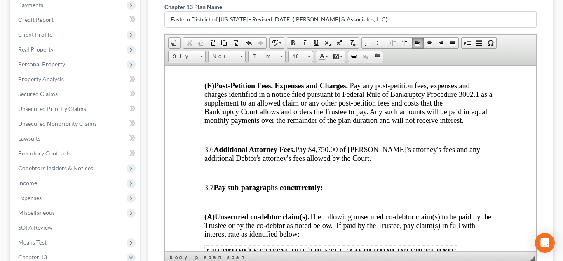
scroll to position [1920, 0]
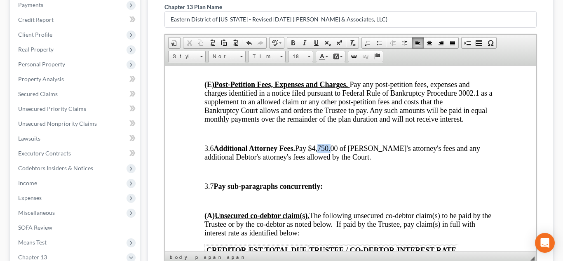
drag, startPoint x: 335, startPoint y: 157, endPoint x: 347, endPoint y: 157, distance: 11.9
click at [347, 157] on span "3.6 Additional Attorney Fees. Pay $4,750.00 of [PERSON_NAME]'s attorney's fees …" at bounding box center [342, 152] width 276 height 17
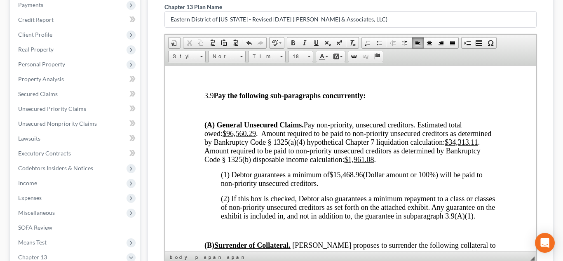
scroll to position [2284, 0]
drag, startPoint x: 453, startPoint y: 158, endPoint x: 481, endPoint y: 155, distance: 28.9
click at [481, 155] on span "(A) General Unsecured Claims. Pay non-priority, unsecured creditors. Estimated …" at bounding box center [347, 141] width 287 height 43
drag, startPoint x: 350, startPoint y: 174, endPoint x: 375, endPoint y: 176, distance: 25.6
click at [373, 163] on u "$1,961.08" at bounding box center [359, 158] width 30 height 8
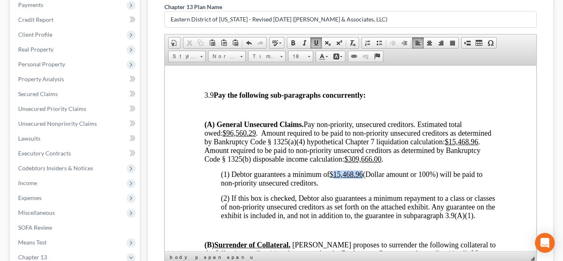
drag, startPoint x: 337, startPoint y: 189, endPoint x: 367, endPoint y: 190, distance: 29.7
click at [367, 187] on span "(1) Debtor guarantees a minimum of $15,468.96 (Dollar amount or 100%) will be p…" at bounding box center [351, 178] width 262 height 17
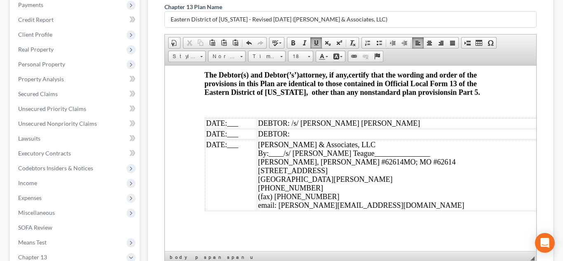
scroll to position [3169, 0]
click at [232, 127] on span "___" at bounding box center [232, 123] width 11 height 8
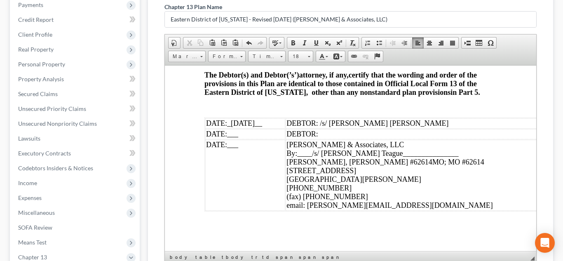
click at [231, 148] on span "___" at bounding box center [232, 144] width 11 height 8
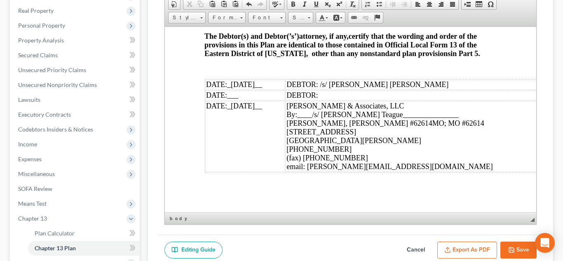
scroll to position [184, 0]
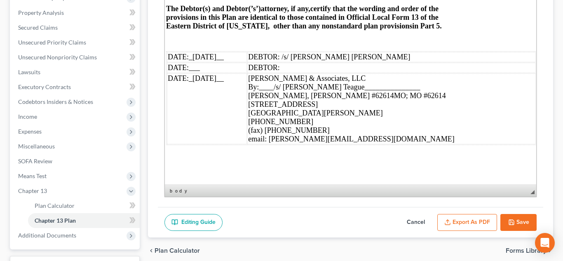
click at [533, 133] on div "(fax) [PHONE_NUMBER]" at bounding box center [391, 130] width 287 height 9
click at [527, 140] on div "email: [PERSON_NAME][EMAIL_ADDRESS][DOMAIN_NAME]" at bounding box center [391, 139] width 287 height 9
click at [536, 141] on div "Chapter 13 Plan Name Eastern District of [US_STATE] - Revised [DATE] ([PERSON_N…" at bounding box center [351, 68] width 386 height 277
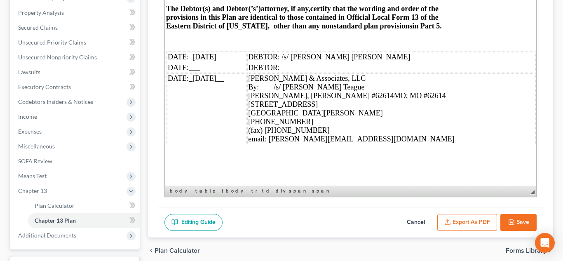
click at [536, 141] on div "Chapter 13 Plan Name Eastern District of [US_STATE] - Revised [DATE] ([PERSON_N…" at bounding box center [351, 68] width 386 height 277
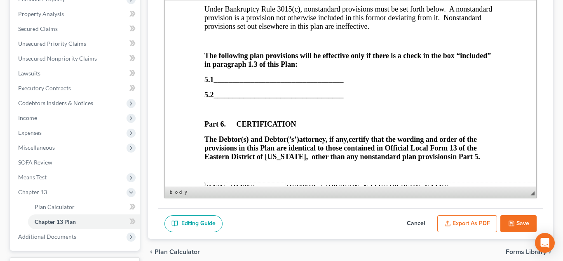
scroll to position [3201, 0]
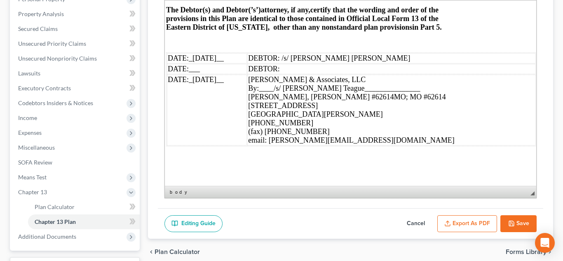
click at [537, 138] on div "Chapter 13 Plan Name Eastern District of [US_STATE] - Revised [DATE] ([PERSON_N…" at bounding box center [351, 69] width 386 height 277
click at [529, 140] on div "email: [PERSON_NAME][EMAIL_ADDRESS][DOMAIN_NAME]" at bounding box center [391, 140] width 287 height 9
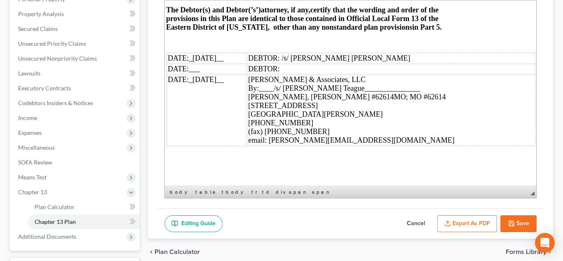
click at [542, 140] on div "Chapter 13 Plan Name Eastern District of [US_STATE] - Revised [DATE] ([PERSON_N…" at bounding box center [351, 69] width 386 height 277
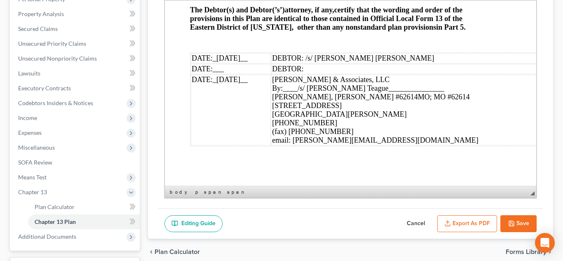
scroll to position [3201, 0]
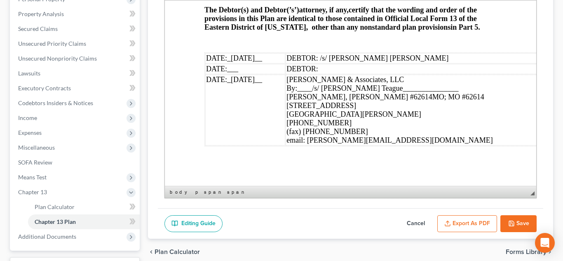
click at [498, 138] on div "email: [PERSON_NAME][EMAIL_ADDRESS][DOMAIN_NAME]" at bounding box center [429, 140] width 287 height 9
click at [265, 145] on table "DATE: _[DATE]__ DEBTOR: /s/ [PERSON_NAME] [PERSON_NAME] DATE: ___ DEBTOR: DATE:…" at bounding box center [389, 99] width 370 height 94
click at [262, 143] on td "DATE: _[DATE]__" at bounding box center [245, 109] width 80 height 71
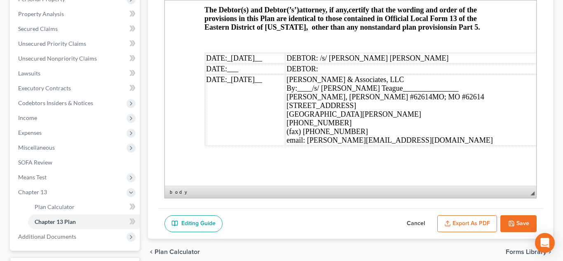
scroll to position [3201, 38]
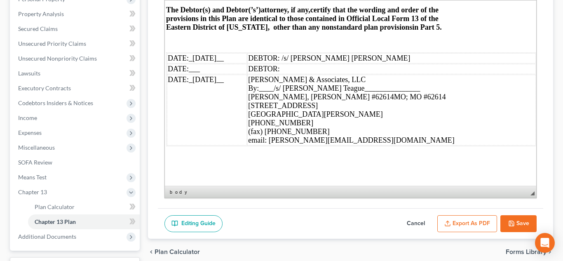
click at [541, 156] on div "Chapter 13 Plan Name Eastern District of [US_STATE] - Revised [DATE] ([PERSON_N…" at bounding box center [351, 69] width 386 height 277
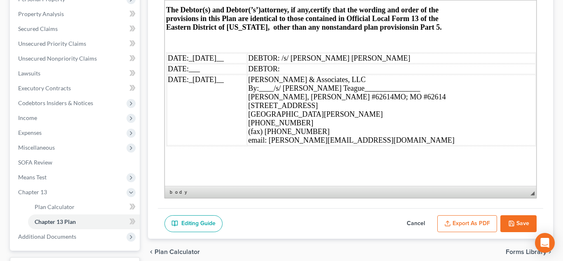
click at [467, 52] on table "DATE: _[DATE]__ DEBTOR: /s/ [PERSON_NAME] [PERSON_NAME] DATE: ___ DEBTOR: DATE:…" at bounding box center [351, 99] width 370 height 94
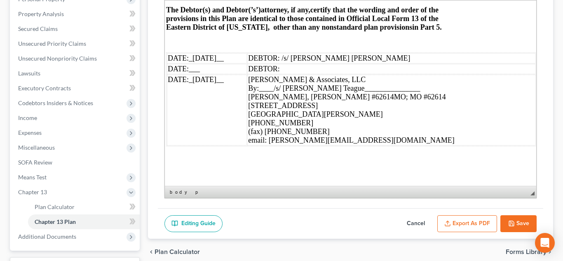
click at [444, 29] on p "The Debtor(s) and Debtor(’s’) attorney, if any, certify​ that the wording and o…" at bounding box center [312, 18] width 292 height 26
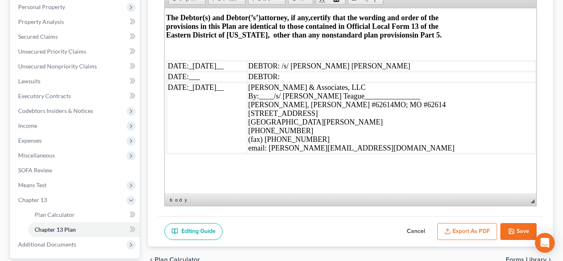
click at [383, 53] on p at bounding box center [312, 49] width 292 height 7
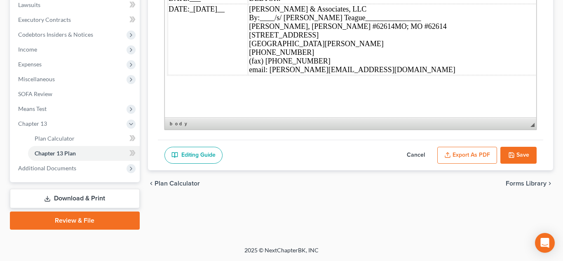
scroll to position [3893, 38]
drag, startPoint x: 193, startPoint y: 62, endPoint x: 542, endPoint y: 103, distance: 352.0
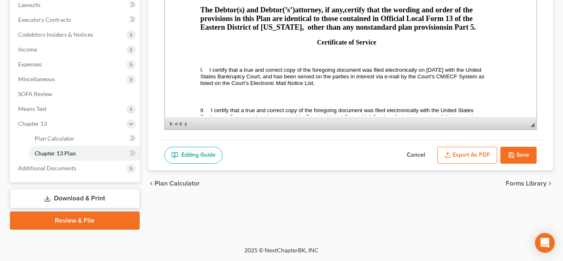
scroll to position [3086, 0]
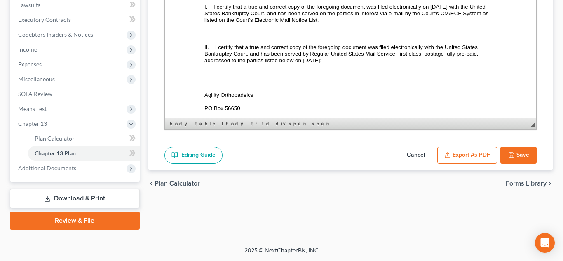
scroll to position [3263, 0]
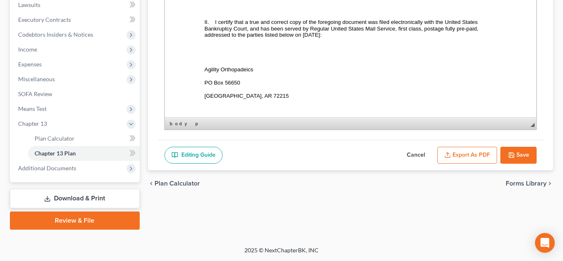
click at [302, 38] on span "I certify that a true and correct copy of the foregoing document was filed elec…" at bounding box center [341, 28] width 275 height 19
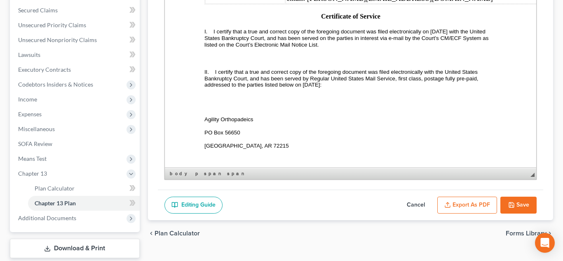
click at [359, 12] on p at bounding box center [350, 9] width 292 height 8
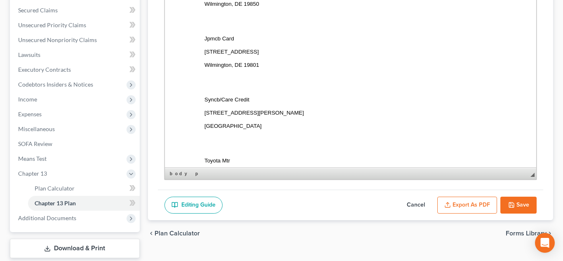
scroll to position [3899, 0]
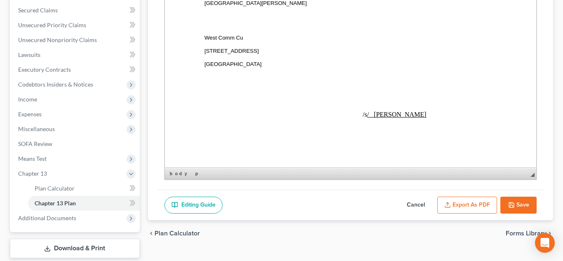
click at [470, 203] on button "Export as PDF" at bounding box center [467, 204] width 60 height 17
